Goal: Check status: Check status

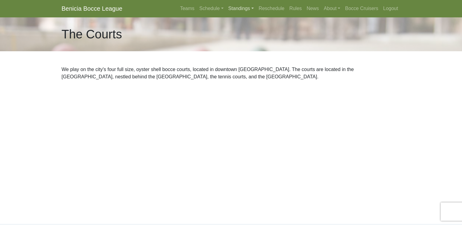
click at [232, 10] on link "Standings" at bounding box center [241, 8] width 30 height 12
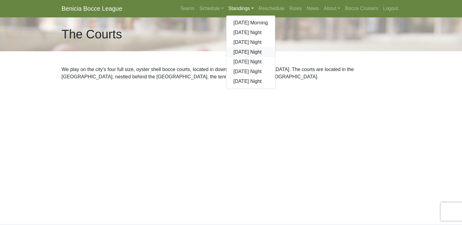
click at [246, 53] on link "[DATE] Night" at bounding box center [250, 52] width 49 height 10
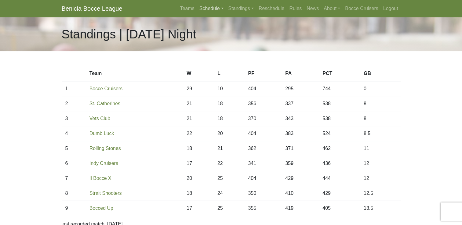
click at [213, 9] on link "Schedule" at bounding box center [211, 8] width 29 height 12
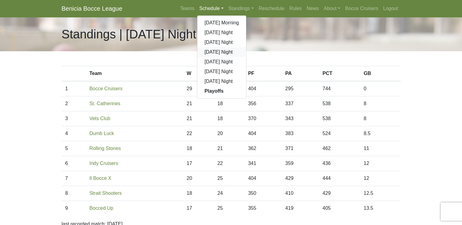
click at [220, 49] on link "[DATE] Night" at bounding box center [221, 52] width 49 height 10
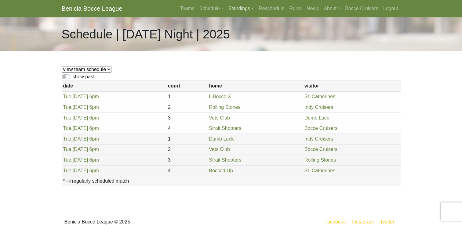
click at [236, 7] on link "Standings" at bounding box center [241, 8] width 30 height 12
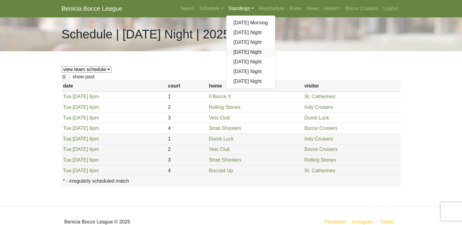
click at [246, 54] on link "[DATE] Night" at bounding box center [250, 52] width 49 height 10
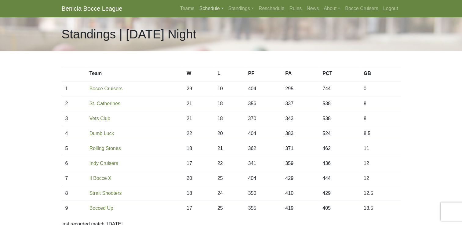
click at [215, 10] on link "Schedule" at bounding box center [211, 8] width 29 height 12
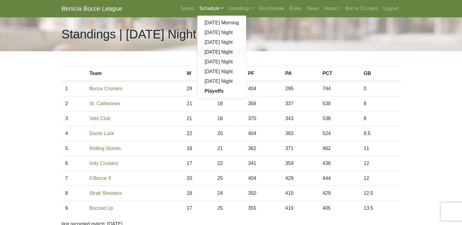
click at [222, 53] on link "[DATE] Night" at bounding box center [221, 52] width 49 height 10
